Goal: Navigation & Orientation: Find specific page/section

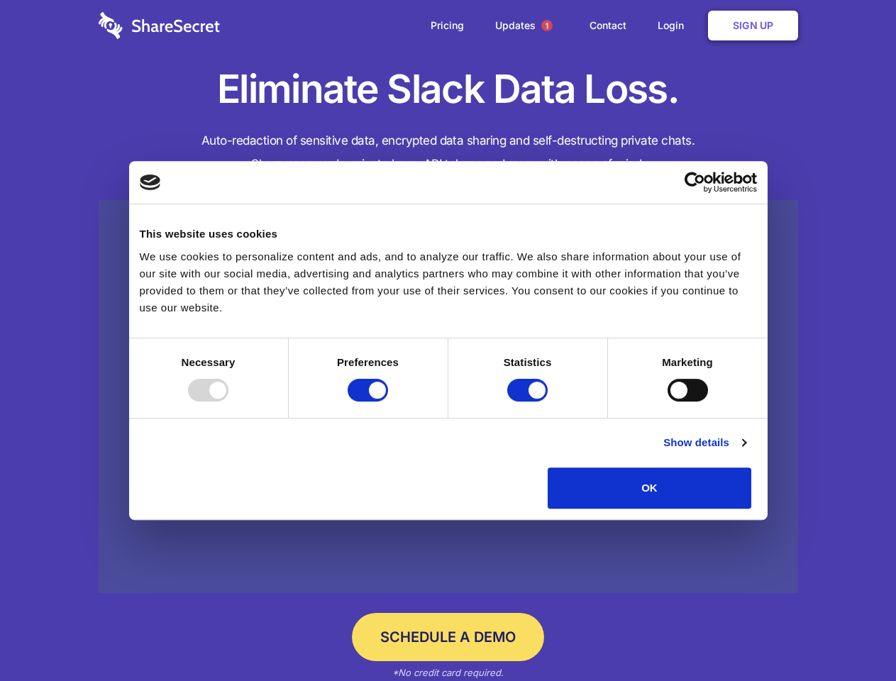
click at [228, 402] on div at bounding box center [208, 390] width 40 height 23
click at [388, 402] on input "Preferences" at bounding box center [368, 390] width 40 height 23
checkbox input "false"
click at [529, 402] on input "Statistics" at bounding box center [527, 390] width 40 height 23
checkbox input "false"
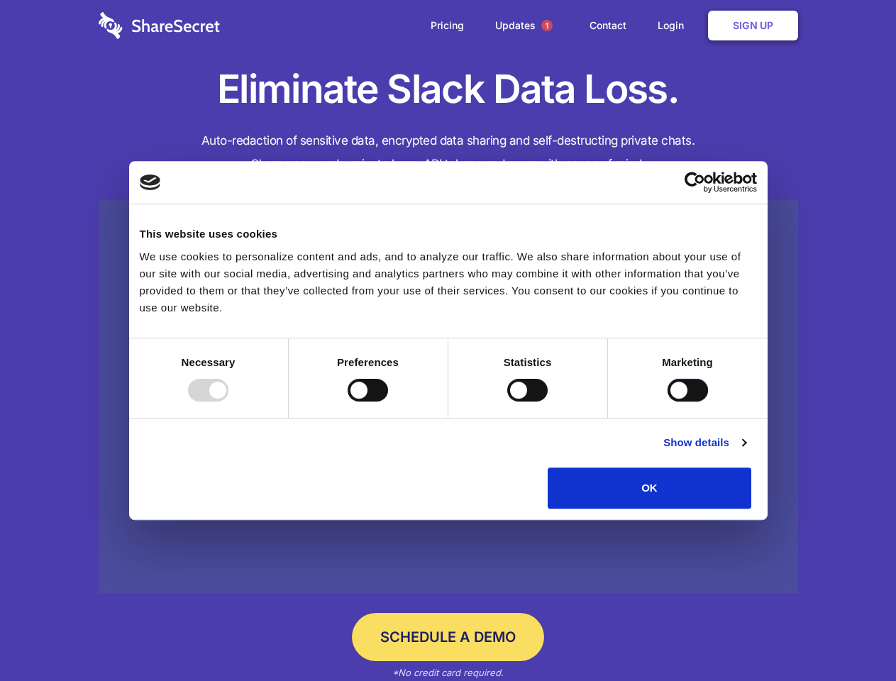
click at [668, 402] on input "Marketing" at bounding box center [688, 390] width 40 height 23
checkbox input "true"
click at [746, 451] on link "Show details" at bounding box center [704, 442] width 82 height 17
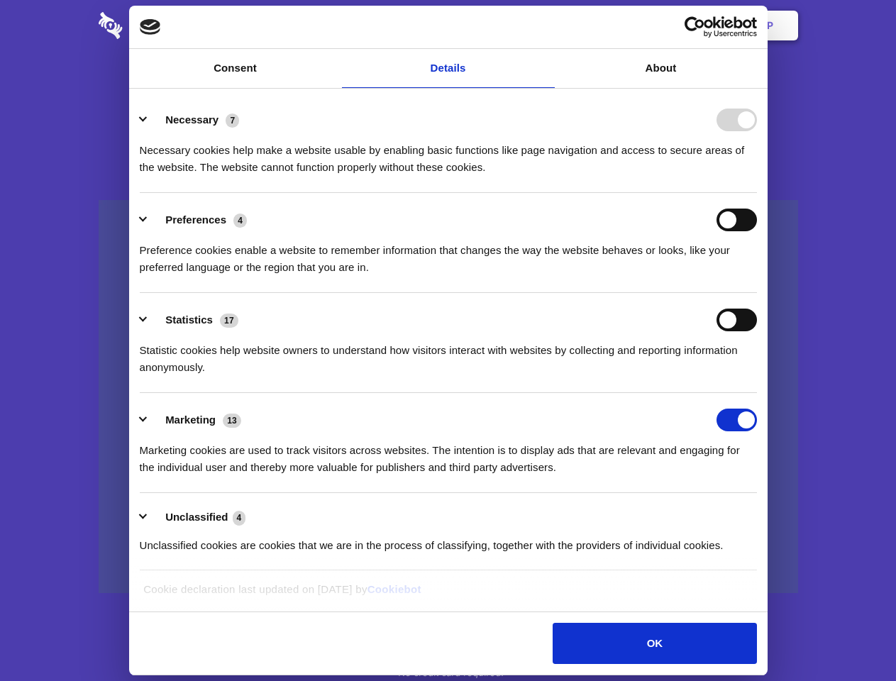
click at [757, 193] on li "Necessary 7 Necessary cookies help make a website usable by enabling basic func…" at bounding box center [448, 143] width 617 height 100
click at [546, 26] on span "1" at bounding box center [546, 25] width 11 height 11
